Goal: Obtain resource: Obtain resource

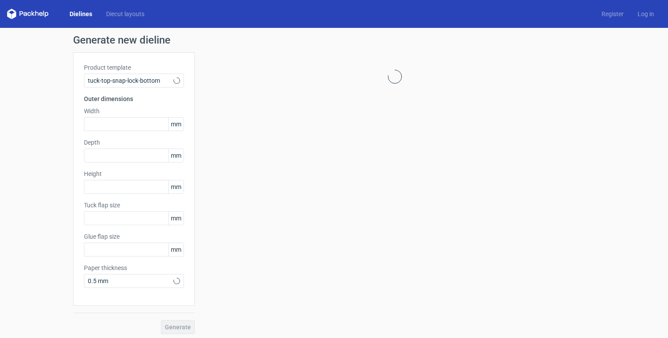
type input "15"
type input "10"
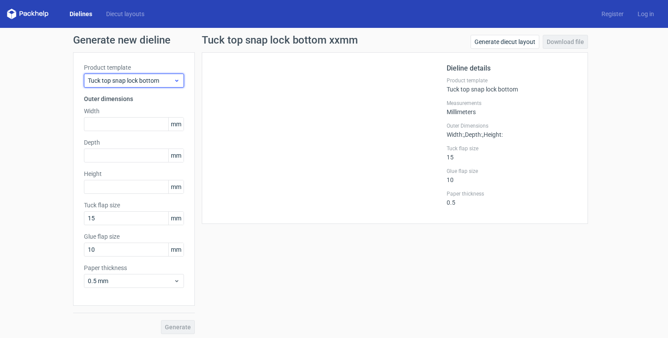
click at [169, 83] on span "Tuck top snap lock bottom" at bounding box center [131, 80] width 86 height 9
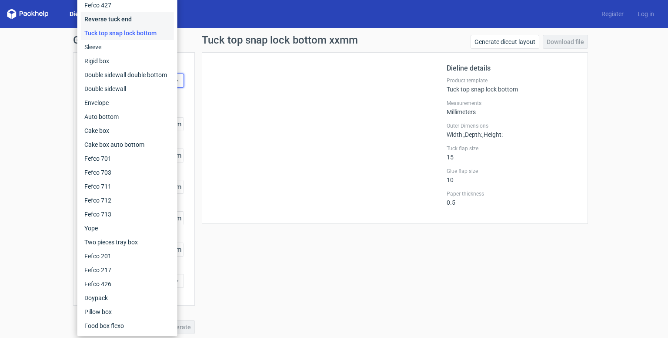
click at [132, 17] on div "Reverse tuck end" at bounding box center [127, 19] width 93 height 14
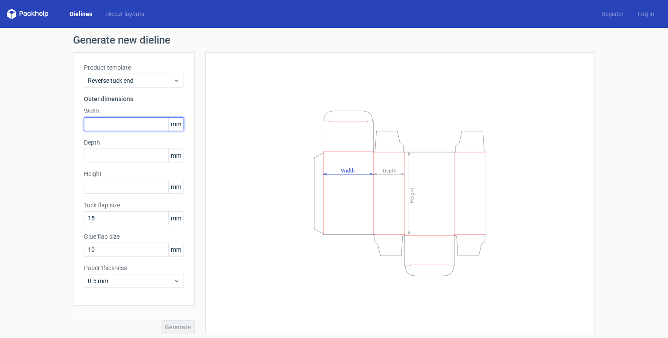
click at [137, 128] on input "text" at bounding box center [134, 124] width 100 height 14
type input "60"
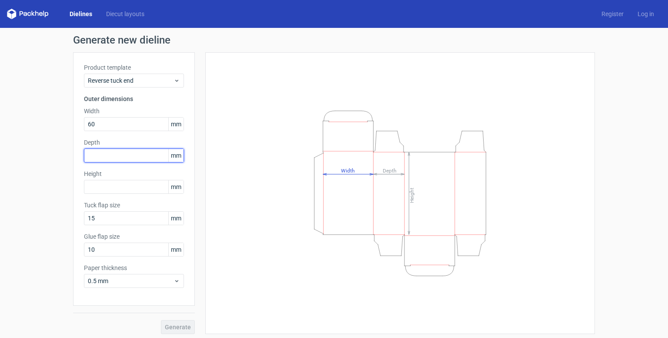
click at [138, 154] on input "text" at bounding box center [134, 155] width 100 height 14
type input "42"
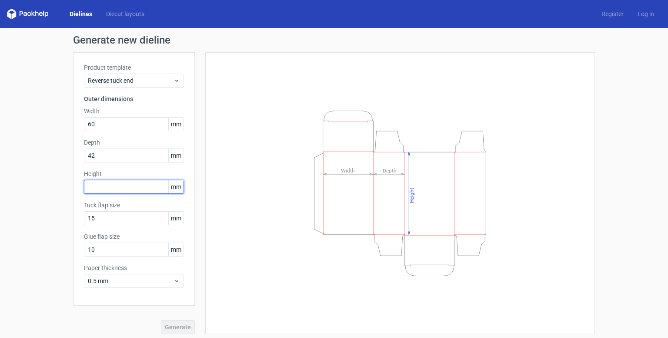
click at [143, 187] on input "text" at bounding box center [134, 187] width 100 height 14
type input "165"
click at [161, 320] on button "Generate" at bounding box center [178, 327] width 34 height 14
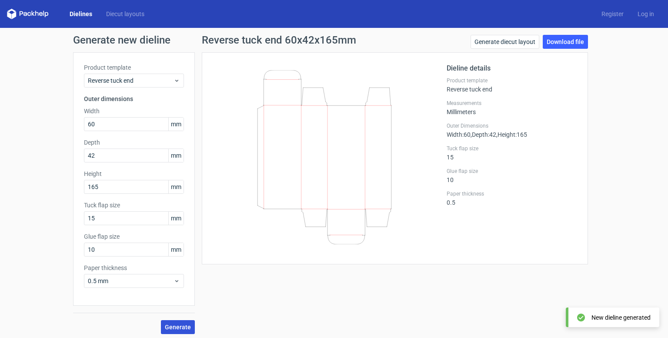
click at [175, 325] on span "Generate" at bounding box center [178, 327] width 26 height 6
click at [566, 41] on link "Download file" at bounding box center [565, 42] width 45 height 14
click at [568, 40] on link "Download file" at bounding box center [565, 42] width 45 height 14
click at [555, 40] on link "Download file" at bounding box center [565, 42] width 45 height 14
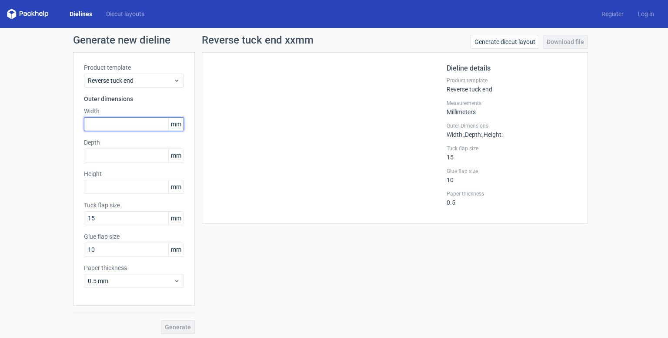
click at [120, 126] on input "text" at bounding box center [134, 124] width 100 height 14
type input "60"
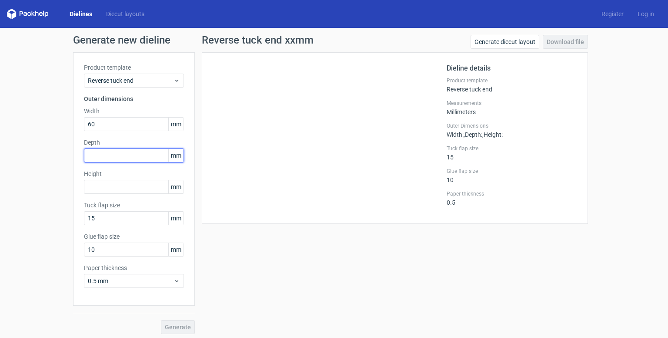
click at [131, 157] on input "text" at bounding box center [134, 155] width 100 height 14
type input "42"
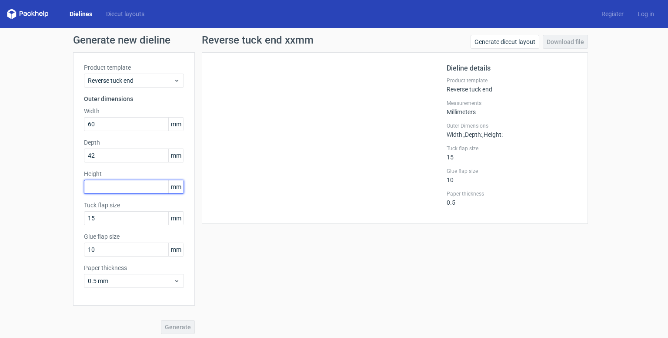
click at [124, 184] on input "text" at bounding box center [134, 187] width 100 height 14
type input "160"
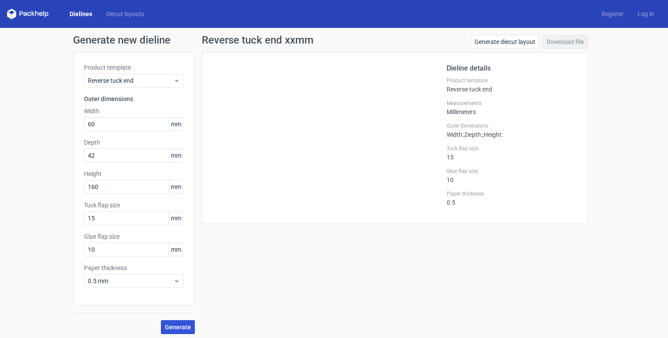
click at [173, 329] on span "Generate" at bounding box center [178, 327] width 26 height 6
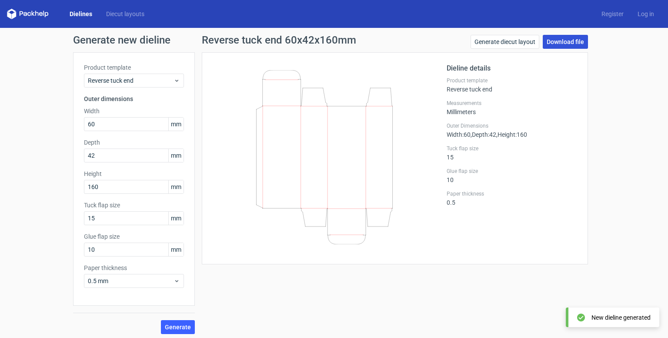
click at [563, 42] on link "Download file" at bounding box center [565, 42] width 45 height 14
click at [27, 12] on icon at bounding box center [28, 14] width 42 height 10
click at [76, 14] on link "Dielines" at bounding box center [81, 14] width 37 height 9
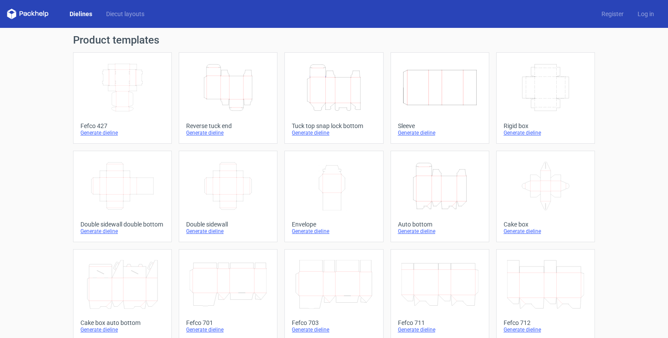
click at [76, 14] on link "Dielines" at bounding box center [81, 14] width 37 height 9
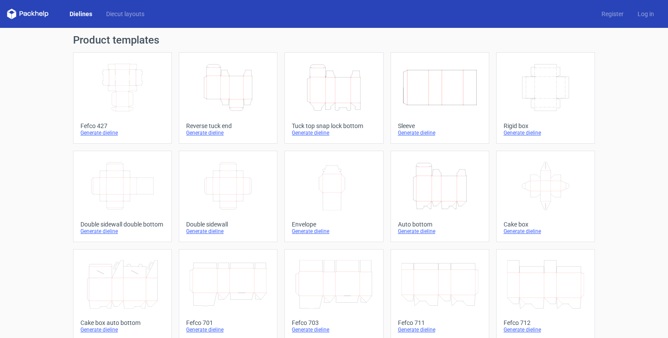
click at [76, 14] on link "Dielines" at bounding box center [81, 14] width 37 height 9
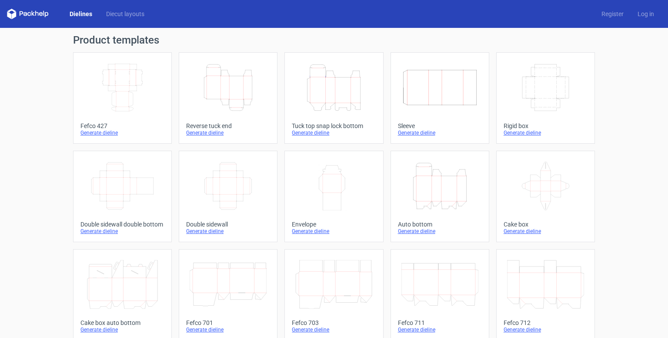
click at [76, 14] on link "Dielines" at bounding box center [81, 14] width 37 height 9
click at [258, 121] on link "Height Depth Width Reverse tuck end Generate dieline" at bounding box center [228, 97] width 99 height 91
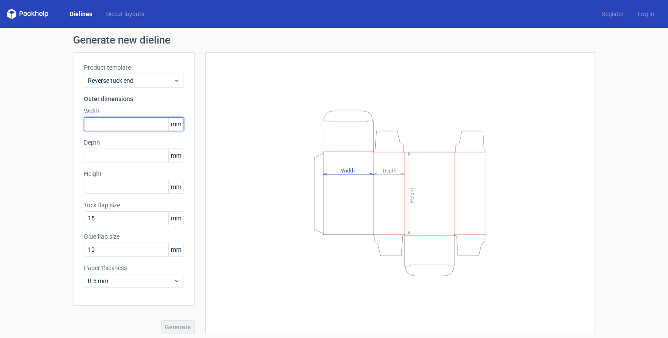
click at [114, 121] on input "text" at bounding box center [134, 124] width 100 height 14
type input "60"
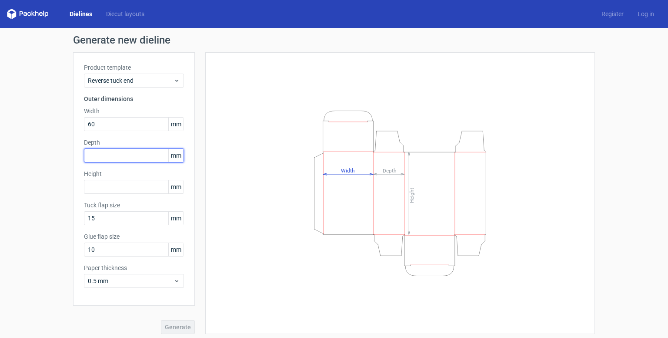
click at [128, 158] on input "text" at bounding box center [134, 155] width 100 height 14
type input "42"
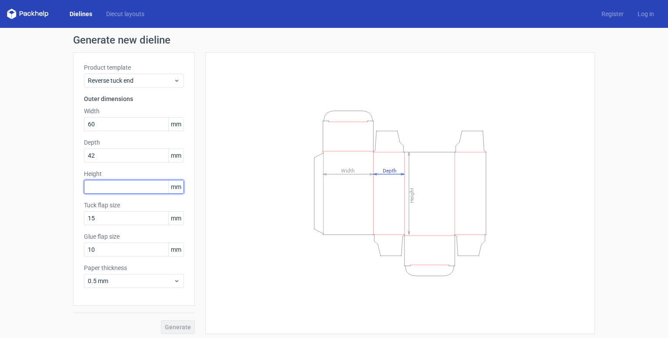
click at [118, 188] on input "text" at bounding box center [134, 187] width 100 height 14
type input "160"
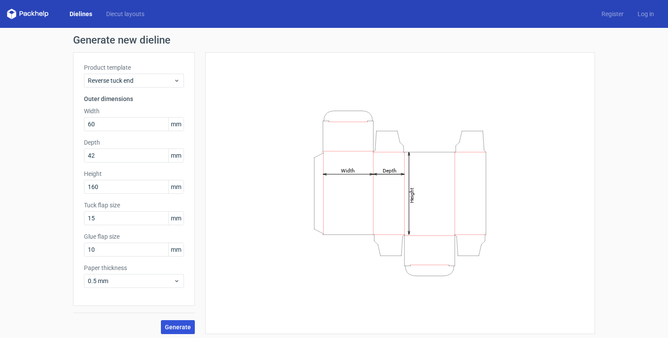
click at [165, 325] on span "Generate" at bounding box center [178, 327] width 26 height 6
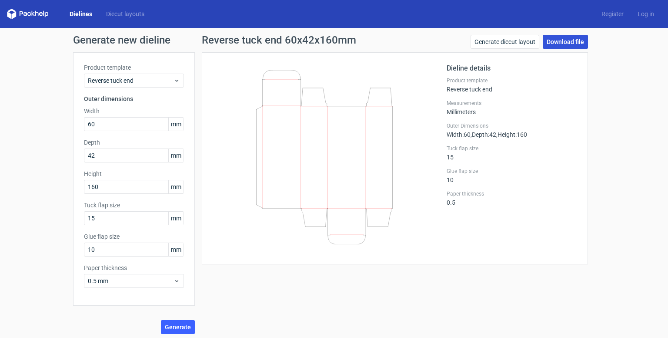
click at [554, 40] on link "Download file" at bounding box center [565, 42] width 45 height 14
drag, startPoint x: 252, startPoint y: 101, endPoint x: 377, endPoint y: 212, distance: 167.6
click at [376, 213] on icon at bounding box center [325, 157] width 210 height 174
click at [509, 44] on link "Generate diecut layout" at bounding box center [505, 42] width 69 height 14
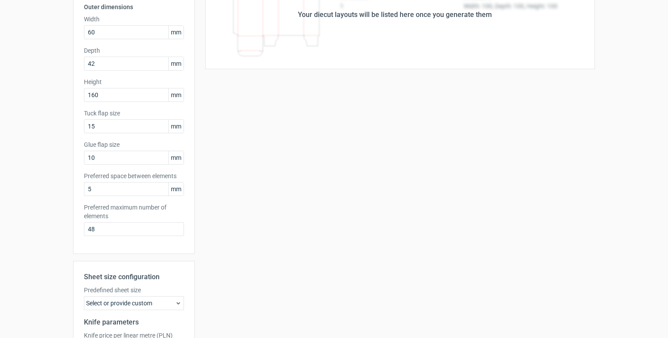
scroll to position [193, 0]
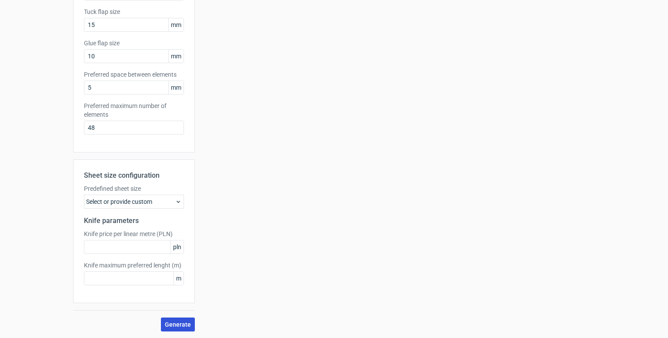
click at [171, 318] on button "Generate" at bounding box center [178, 324] width 34 height 14
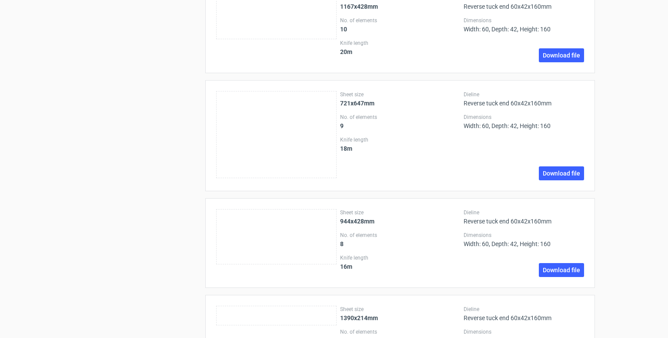
scroll to position [881, 0]
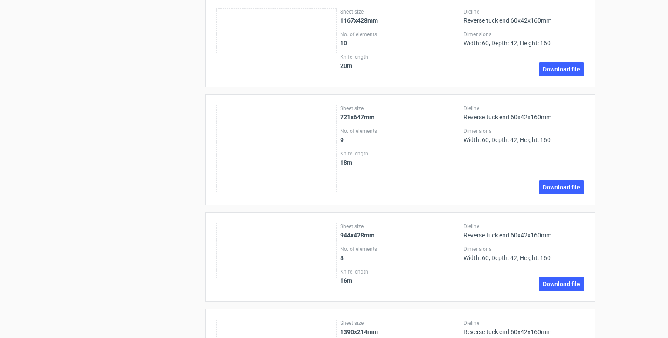
click at [567, 192] on div "Sheet size 721x647mm No. of elements 9 Knife length 18 m Dieline Reverse tuck e…" at bounding box center [400, 149] width 390 height 111
click at [564, 185] on link "Download file" at bounding box center [561, 187] width 45 height 14
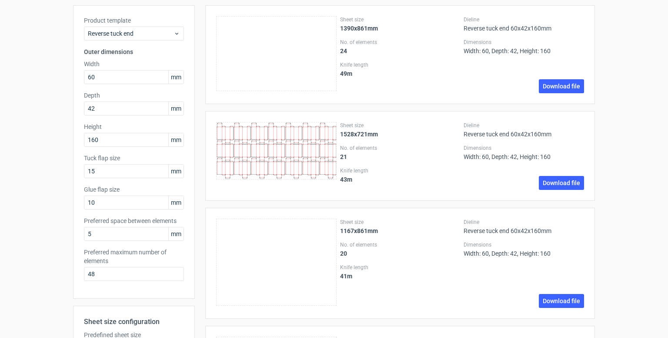
scroll to position [0, 0]
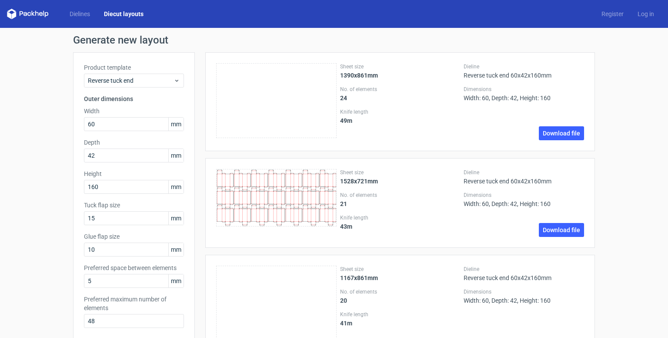
click at [127, 14] on link "Diecut layouts" at bounding box center [124, 14] width 54 height 9
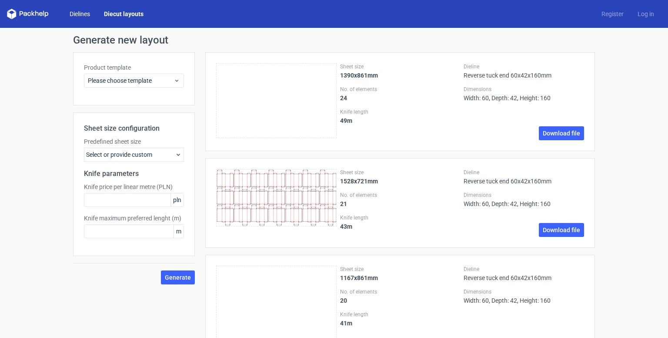
click at [81, 16] on link "Dielines" at bounding box center [80, 14] width 34 height 9
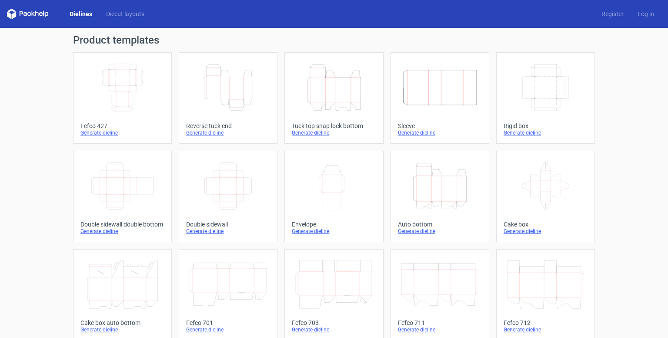
click at [224, 93] on icon "Height Depth Width" at bounding box center [228, 87] width 77 height 49
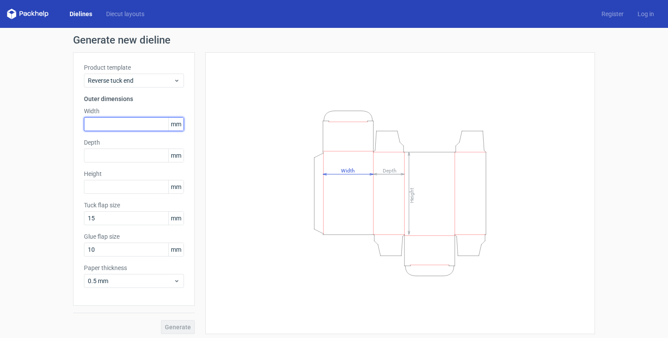
drag, startPoint x: 108, startPoint y: 125, endPoint x: 90, endPoint y: 125, distance: 17.4
click at [108, 125] on input "text" at bounding box center [134, 124] width 100 height 14
type input "60"
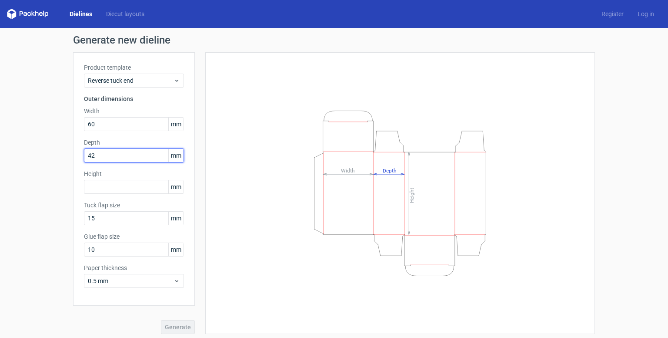
type input "42"
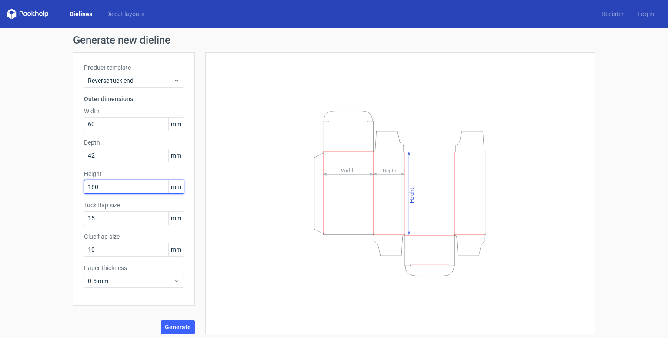
type input "160"
click at [161, 320] on button "Generate" at bounding box center [178, 327] width 34 height 14
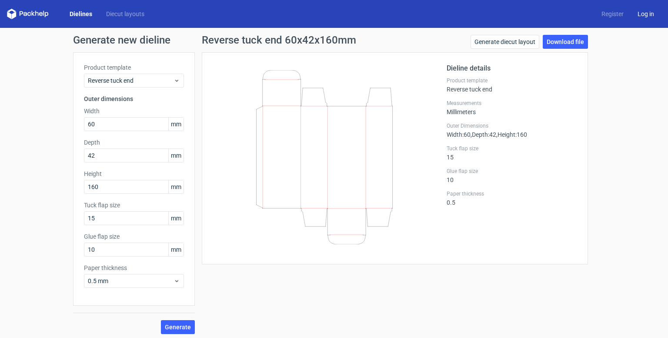
click at [639, 16] on link "Log in" at bounding box center [646, 14] width 30 height 9
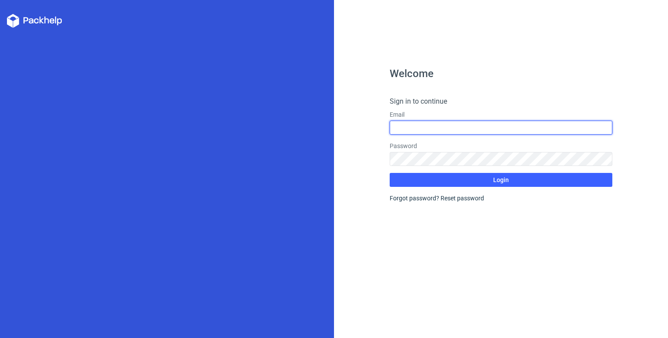
type input "[EMAIL_ADDRESS][DOMAIN_NAME]"
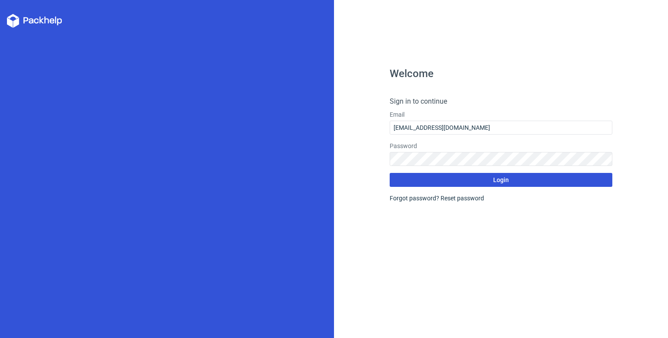
click at [436, 178] on button "Login" at bounding box center [501, 180] width 223 height 14
click at [458, 180] on button "Login" at bounding box center [501, 180] width 223 height 14
click at [459, 180] on button "Login" at bounding box center [501, 180] width 223 height 14
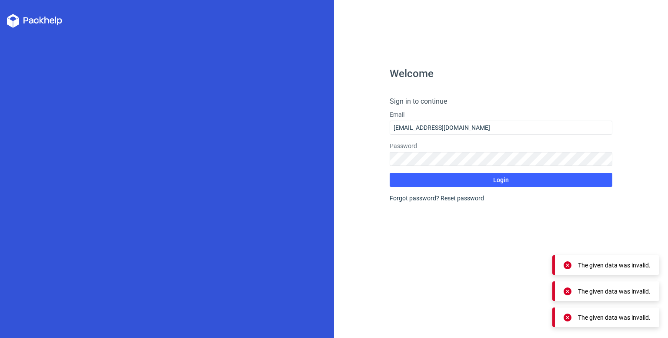
click at [460, 197] on link "Reset password" at bounding box center [463, 197] width 44 height 7
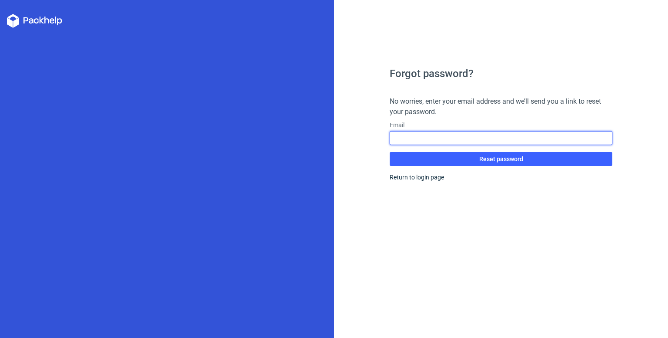
click at [409, 136] on input "text" at bounding box center [501, 138] width 223 height 14
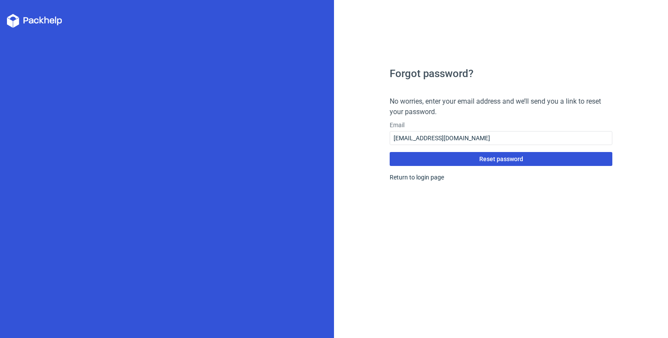
click at [437, 155] on button "Reset password" at bounding box center [501, 159] width 223 height 14
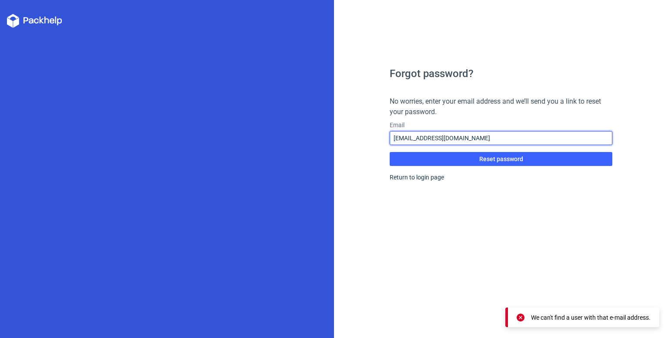
click at [468, 139] on input "[EMAIL_ADDRESS][DOMAIN_NAME]" at bounding box center [501, 138] width 223 height 14
drag, startPoint x: 468, startPoint y: 139, endPoint x: 367, endPoint y: 153, distance: 101.9
click at [368, 153] on div "Forgot password? No worries, enter your email address and we’ll send you a link…" at bounding box center [501, 169] width 334 height 338
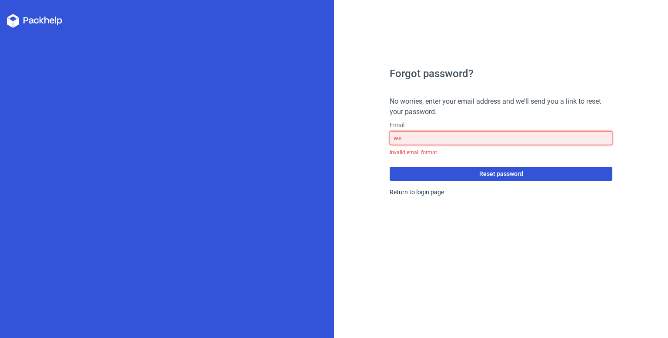
type input "[EMAIL_ADDRESS][DOMAIN_NAME]"
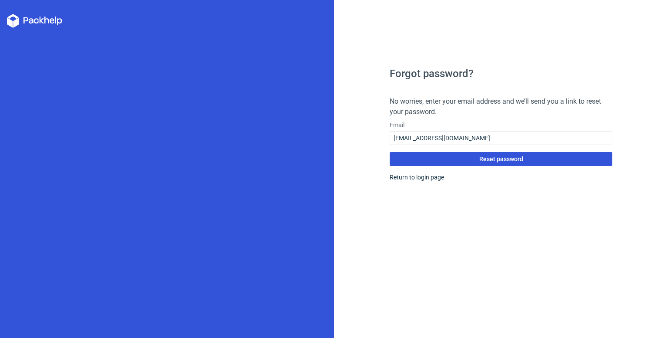
click at [466, 160] on button "Reset password" at bounding box center [501, 159] width 223 height 14
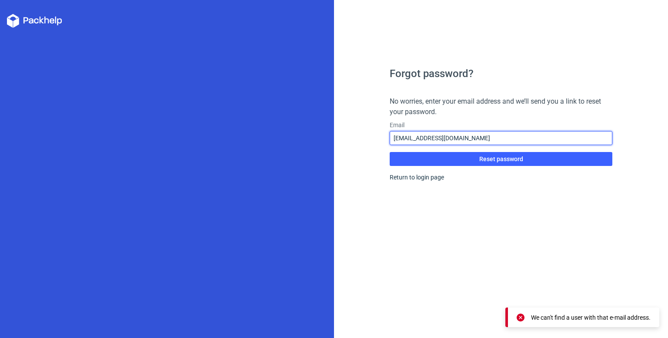
click at [462, 138] on input "[EMAIL_ADDRESS][DOMAIN_NAME]" at bounding box center [501, 138] width 223 height 14
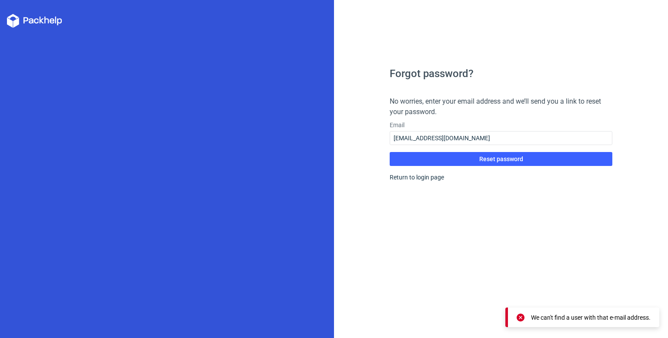
click at [425, 202] on div "Forgot password? No worries, enter your email address and we’ll send you a link…" at bounding box center [501, 202] width 223 height 269
click at [422, 177] on link "Return to login page" at bounding box center [417, 177] width 54 height 7
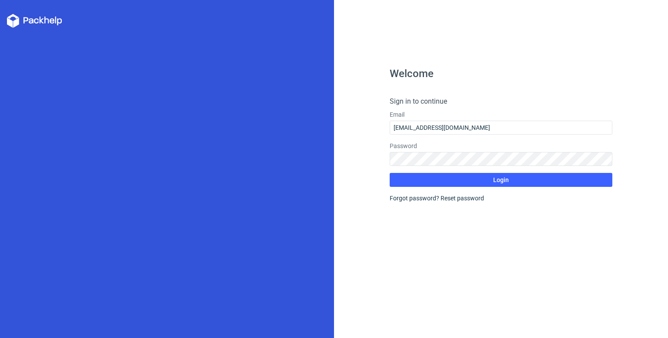
click at [429, 198] on div "Forgot password? Reset password" at bounding box center [501, 198] width 223 height 9
click at [405, 198] on div "Forgot password? Reset password" at bounding box center [501, 198] width 223 height 9
click at [481, 208] on div "Welcome Sign in to continue Email [EMAIL_ADDRESS][DOMAIN_NAME] Password Login F…" at bounding box center [501, 202] width 223 height 269
click at [375, 114] on div "Welcome Sign in to continue Email [EMAIL_ADDRESS][DOMAIN_NAME] Password Login F…" at bounding box center [501, 169] width 334 height 338
drag, startPoint x: 394, startPoint y: 104, endPoint x: 466, endPoint y: 117, distance: 72.5
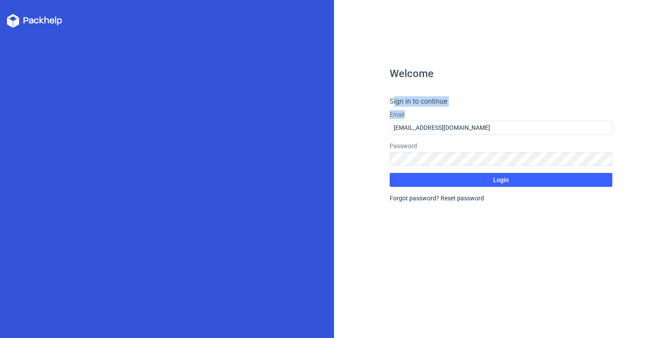
click at [466, 117] on form "Sign in to continue Email [EMAIL_ADDRESS][DOMAIN_NAME] Password Login Forgot pa…" at bounding box center [501, 149] width 223 height 106
click at [473, 145] on label "Password" at bounding box center [501, 145] width 223 height 9
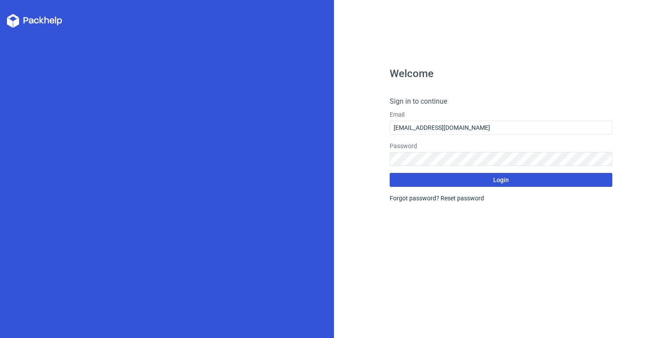
drag, startPoint x: 494, startPoint y: 195, endPoint x: 494, endPoint y: 180, distance: 15.2
click at [494, 191] on form "Sign in to continue Email [EMAIL_ADDRESS][DOMAIN_NAME] Password Login Forgot pa…" at bounding box center [501, 149] width 223 height 106
click at [495, 180] on span "Login" at bounding box center [501, 180] width 16 height 6
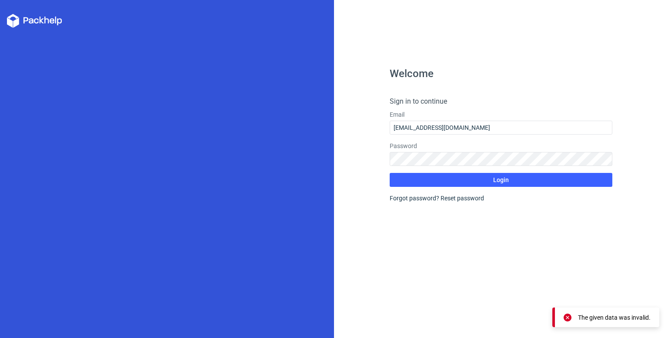
click at [36, 21] on icon at bounding box center [34, 21] width 55 height 14
click at [39, 20] on icon at bounding box center [34, 21] width 55 height 14
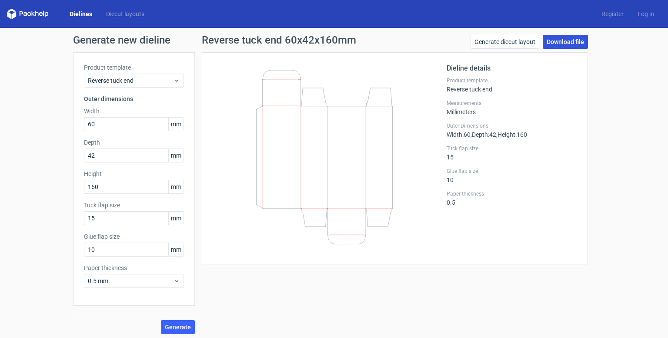
click at [560, 45] on link "Download file" at bounding box center [565, 42] width 45 height 14
click at [32, 14] on polygon at bounding box center [32, 13] width 3 height 5
click at [5, 7] on div "Dielines Diecut layouts Register Log in" at bounding box center [334, 14] width 668 height 28
click at [10, 13] on polygon at bounding box center [9, 14] width 4 height 7
click at [56, 22] on div "Dielines Diecut layouts Register Log in" at bounding box center [334, 14] width 668 height 28
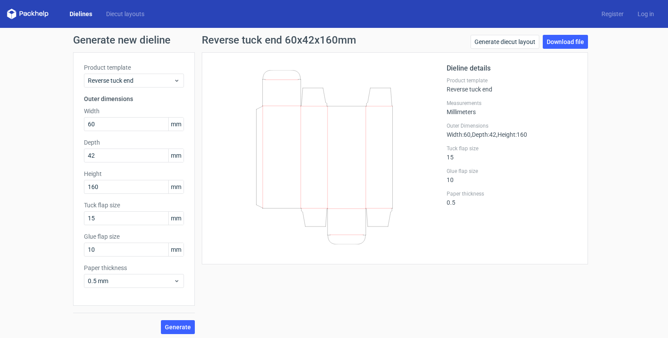
click at [28, 9] on icon at bounding box center [28, 14] width 42 height 10
click at [31, 12] on icon at bounding box center [28, 14] width 42 height 10
click at [604, 16] on link "Register" at bounding box center [613, 14] width 36 height 9
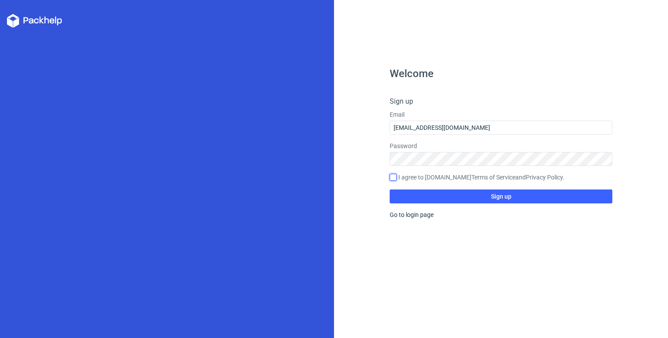
click at [392, 176] on input "I agree to [DOMAIN_NAME] Terms of Service and Privacy Policy ." at bounding box center [393, 177] width 7 height 7
checkbox input "true"
drag, startPoint x: 575, startPoint y: 231, endPoint x: 559, endPoint y: 213, distance: 24.4
click at [574, 231] on div "Welcome Sign up Email [EMAIL_ADDRESS][DOMAIN_NAME] Password I agree to [DOMAIN_…" at bounding box center [501, 202] width 223 height 269
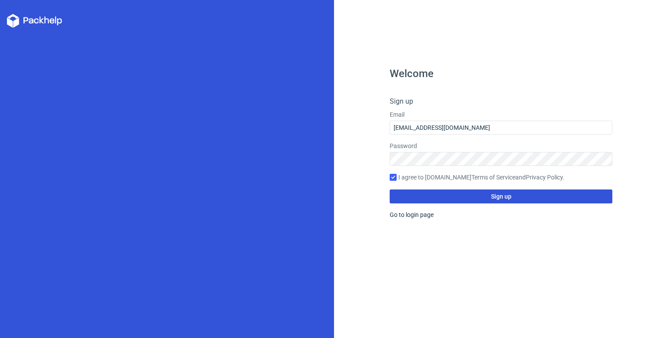
click at [543, 198] on button "Sign up" at bounding box center [501, 196] width 223 height 14
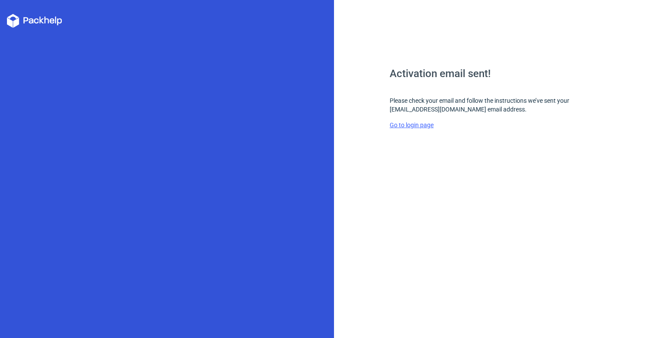
click at [411, 124] on link "Go to login page" at bounding box center [412, 124] width 44 height 7
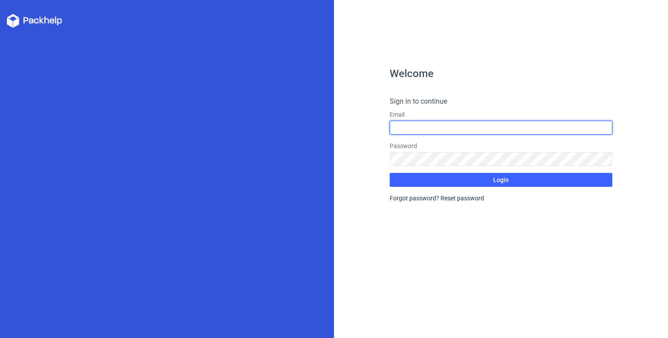
type input "[EMAIL_ADDRESS][DOMAIN_NAME]"
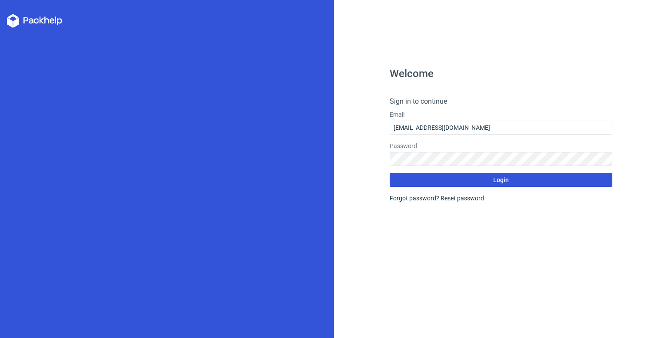
click at [526, 181] on button "Login" at bounding box center [501, 180] width 223 height 14
click at [35, 20] on icon at bounding box center [36, 20] width 5 height 5
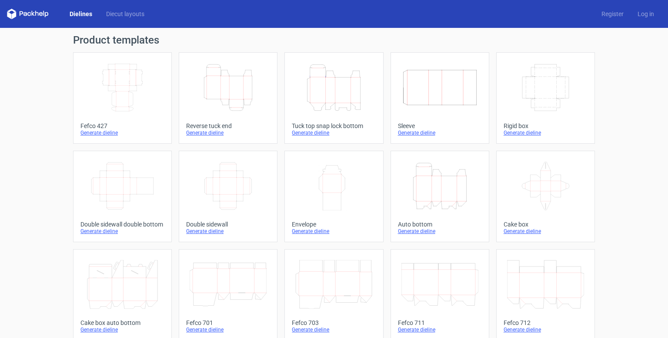
click at [374, 87] on link "Height Depth Width Tuck top snap lock bottom Generate dieline" at bounding box center [334, 97] width 99 height 91
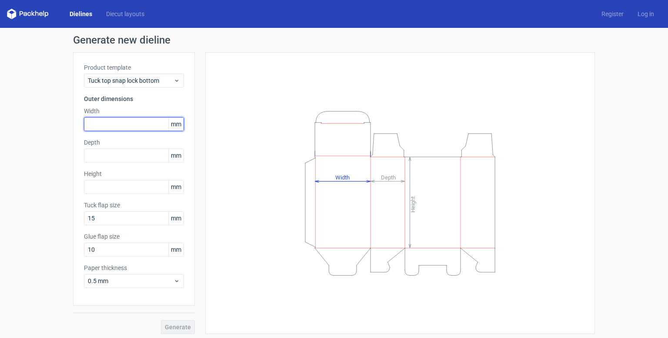
click at [120, 126] on input "text" at bounding box center [134, 124] width 100 height 14
type input "60"
type input "42"
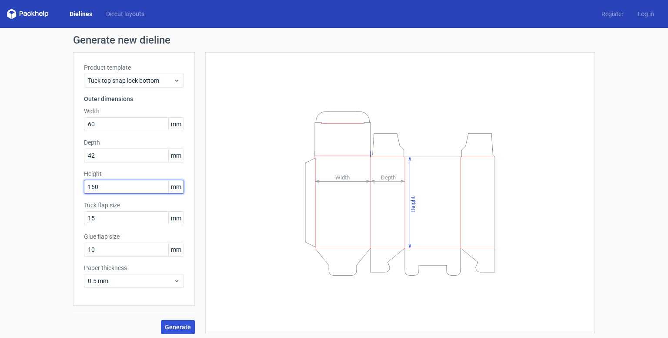
type input "160"
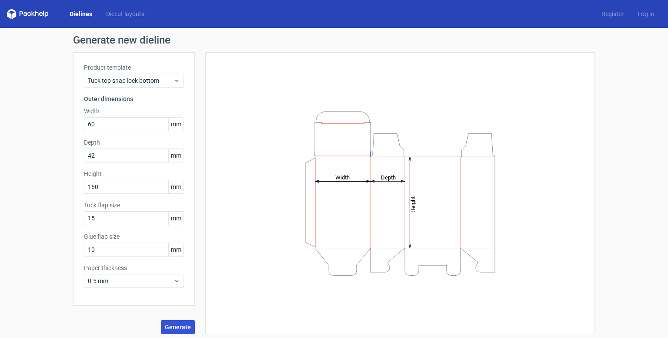
drag, startPoint x: 177, startPoint y: 328, endPoint x: 196, endPoint y: 326, distance: 19.7
click at [177, 328] on span "Generate" at bounding box center [178, 327] width 26 height 6
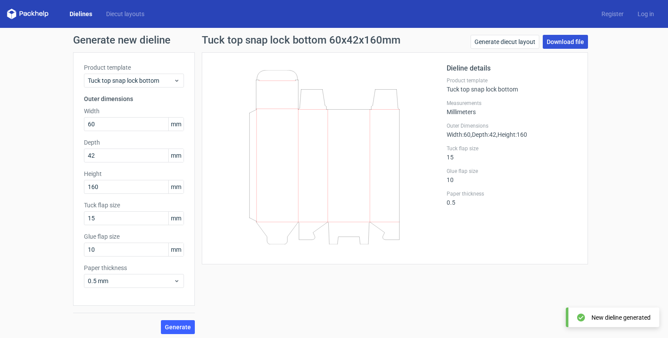
click at [576, 37] on link "Download file" at bounding box center [565, 42] width 45 height 14
